Goal: Book appointment/travel/reservation

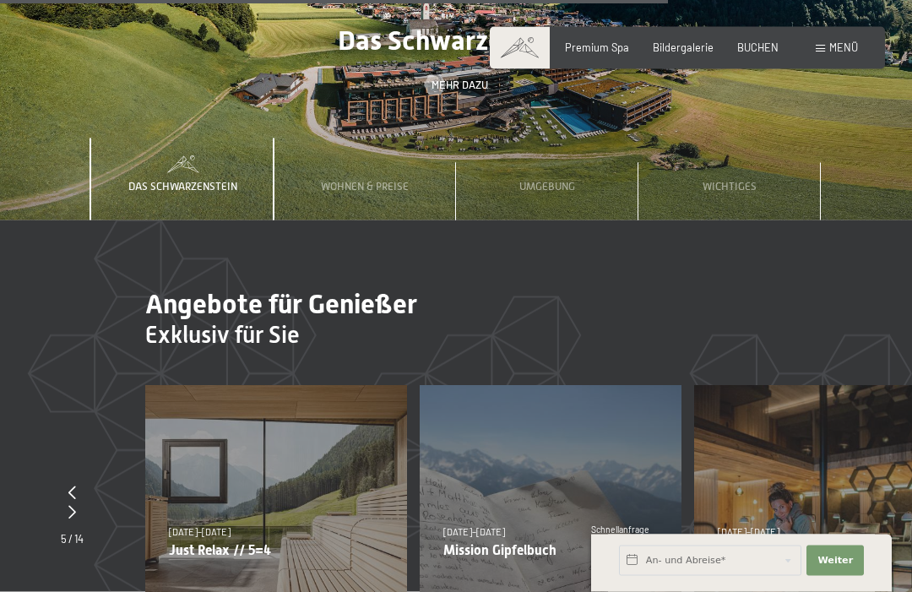
scroll to position [4248, 0]
click at [397, 171] on div "Wohnen & Preise" at bounding box center [365, 179] width 108 height 83
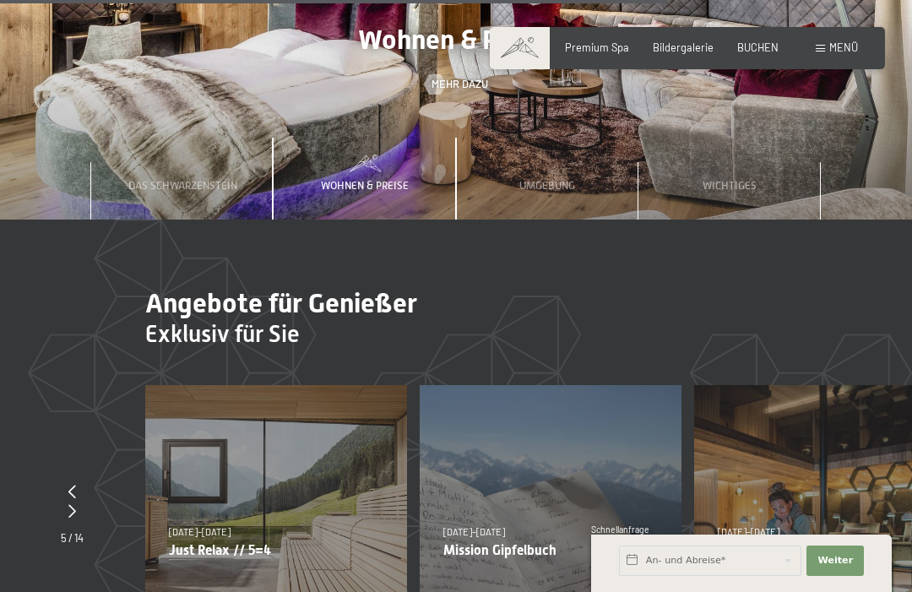
click at [369, 168] on div "Wohnen & Preise" at bounding box center [365, 179] width 108 height 83
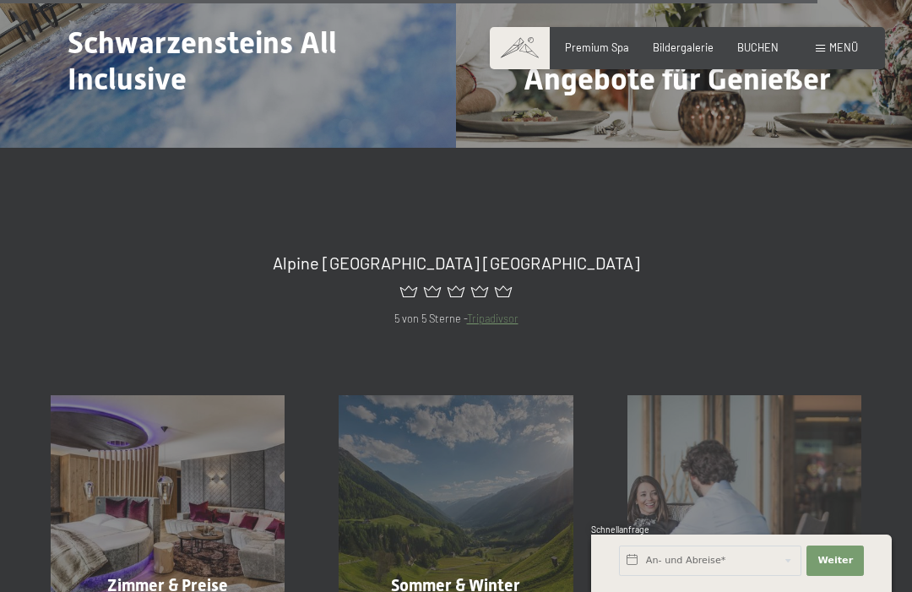
scroll to position [5267, 0]
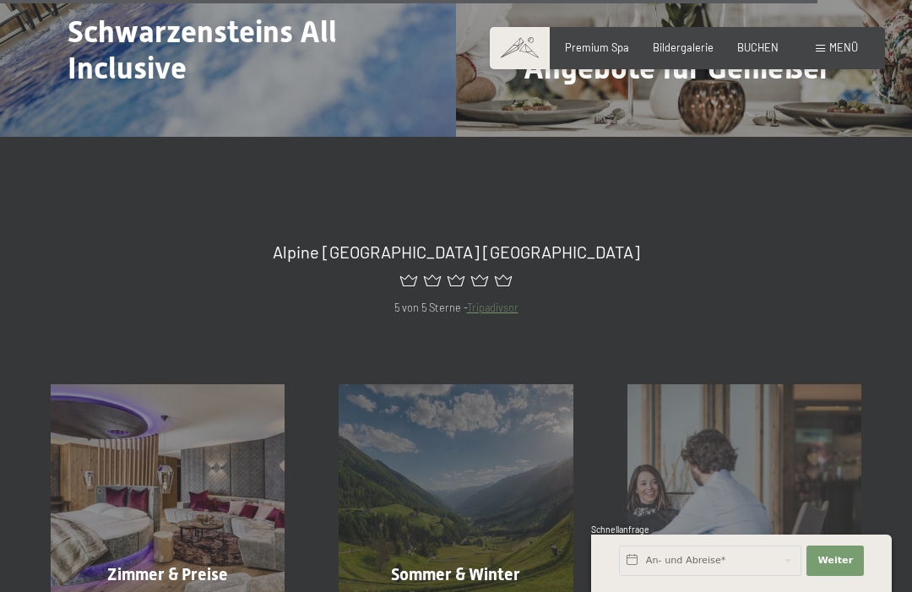
click at [209, 531] on div "Zimmer & Preise Mehr erfahren" at bounding box center [168, 501] width 288 height 234
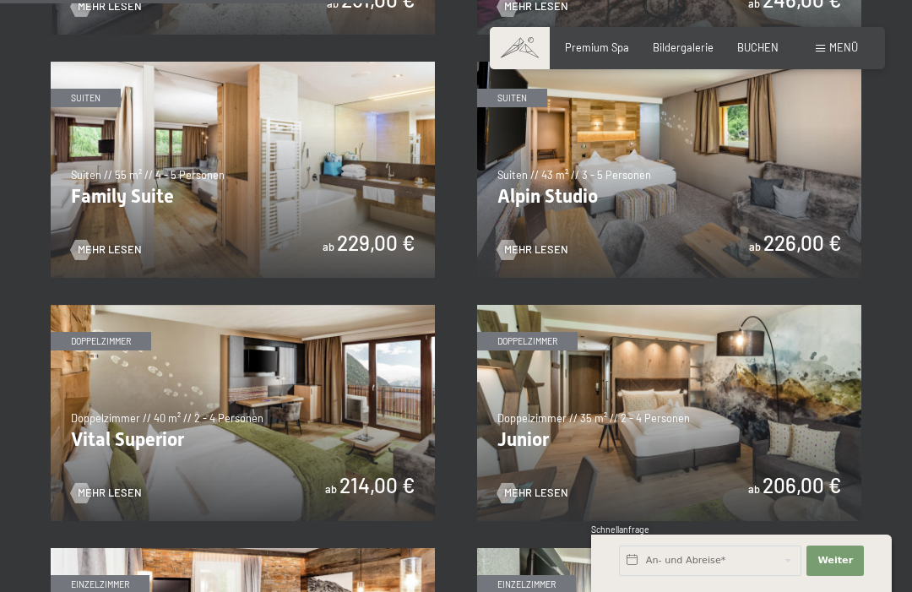
scroll to position [1563, 0]
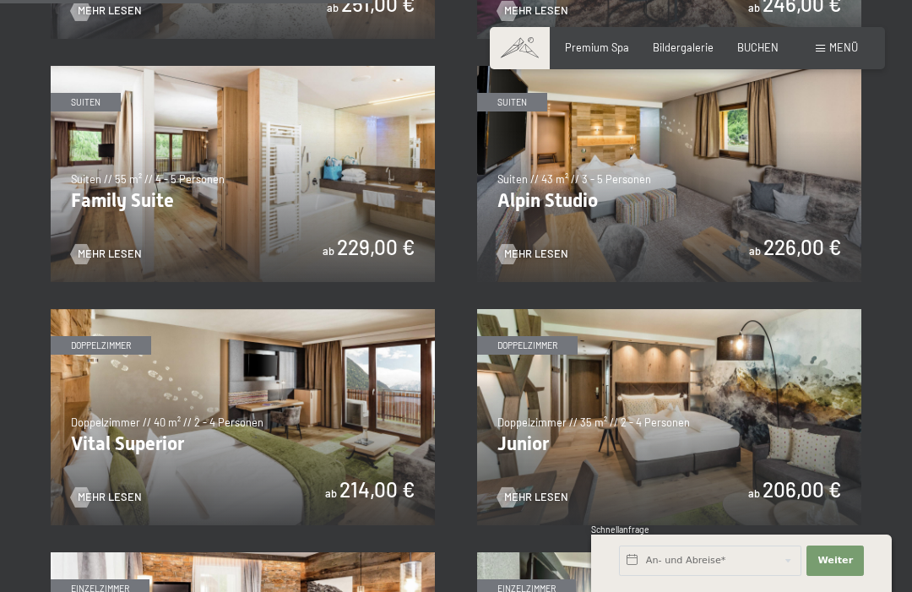
click at [782, 414] on img at bounding box center [669, 417] width 384 height 216
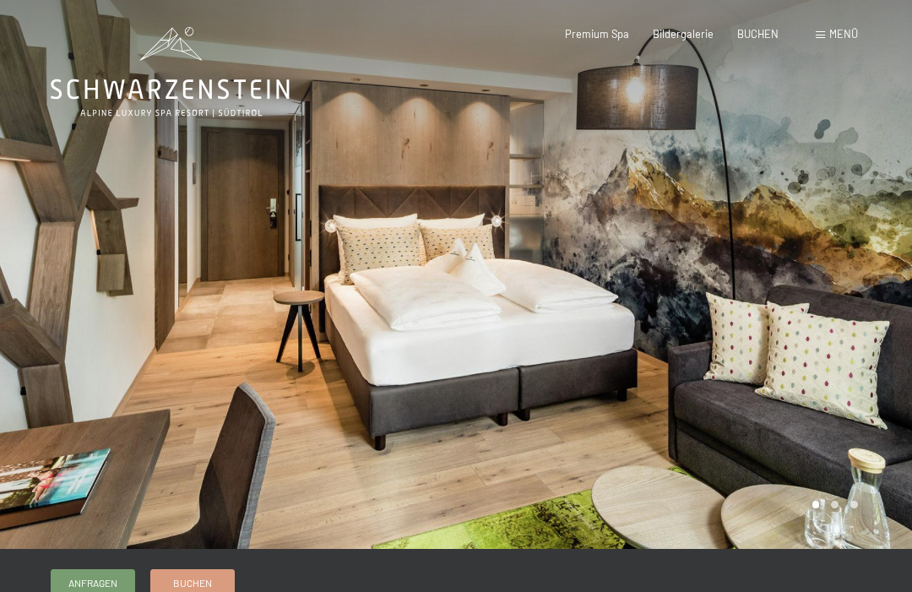
click at [605, 39] on div "Premium Spa" at bounding box center [597, 34] width 64 height 15
click at [622, 29] on span "Premium Spa" at bounding box center [597, 34] width 64 height 14
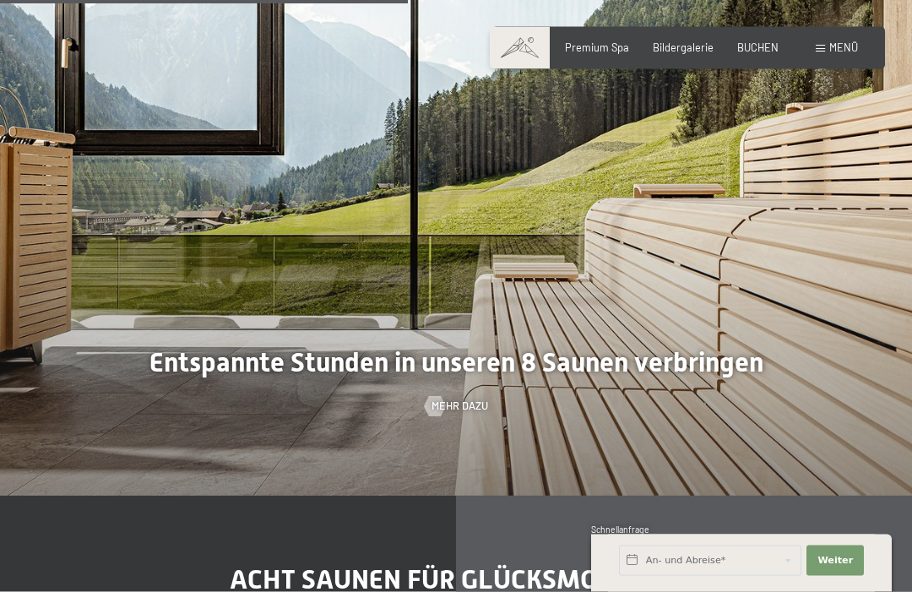
scroll to position [3454, 0]
